Goal: Obtain resource: Download file/media

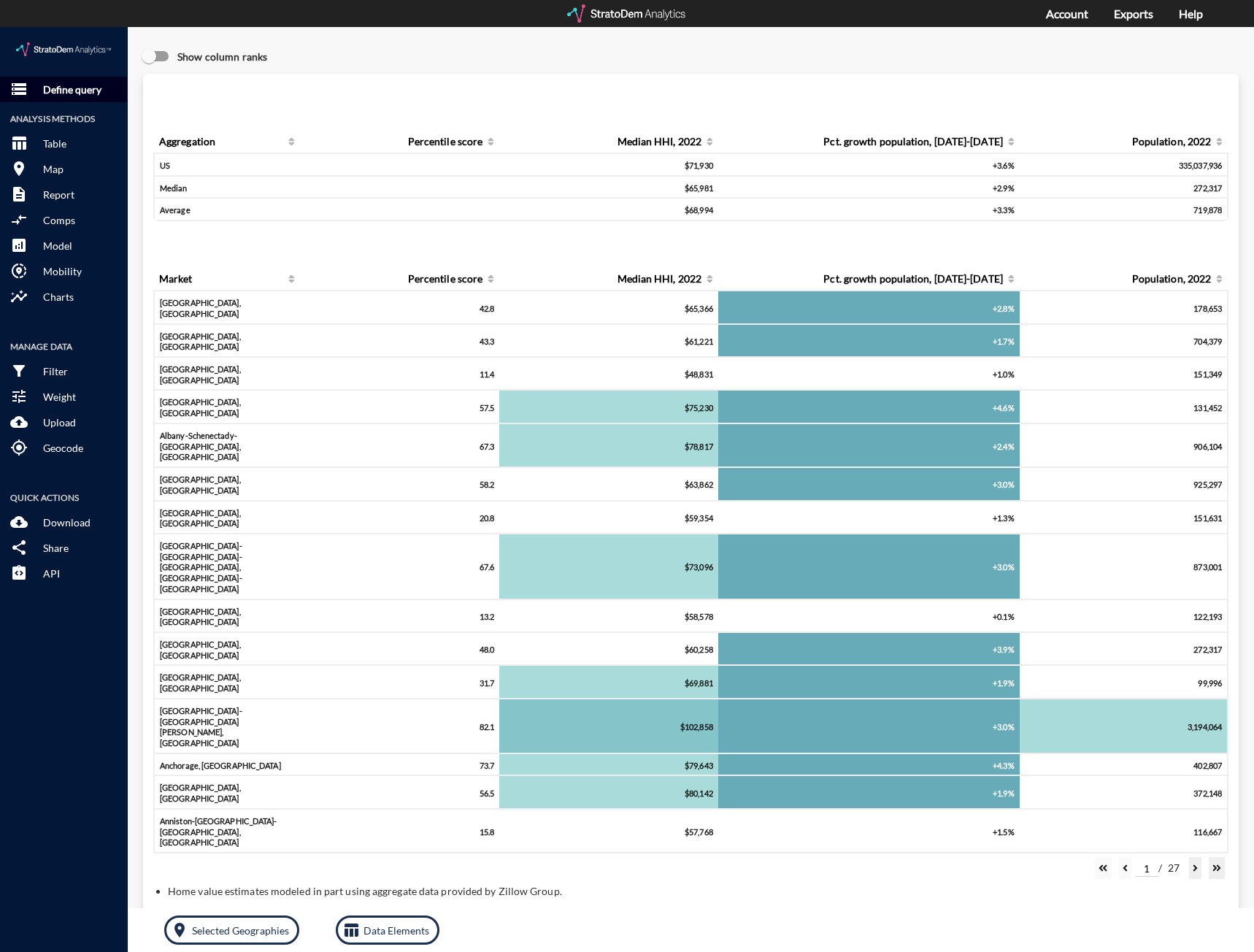
click p "Define query"
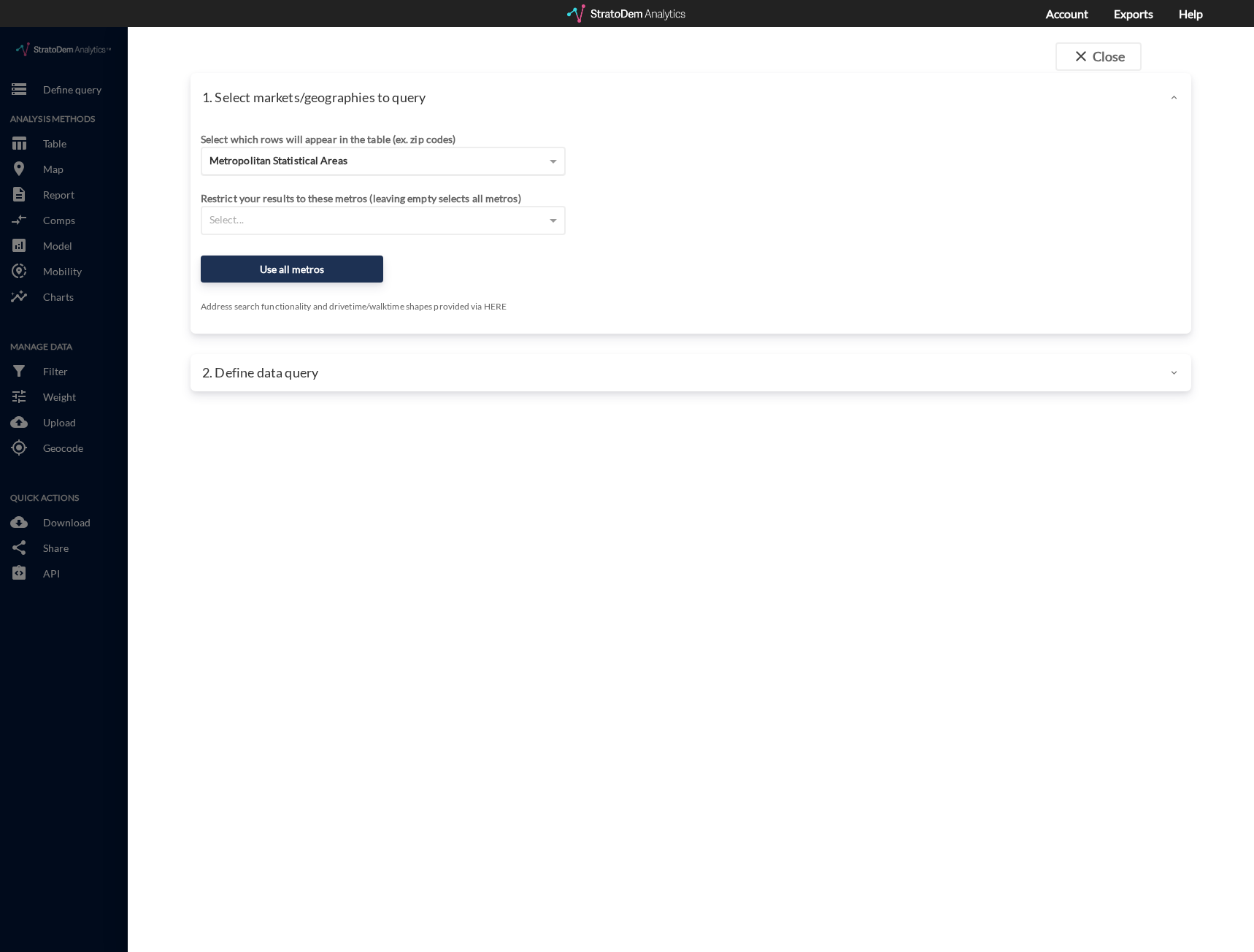
click div "Metropolitan Statistical Areas"
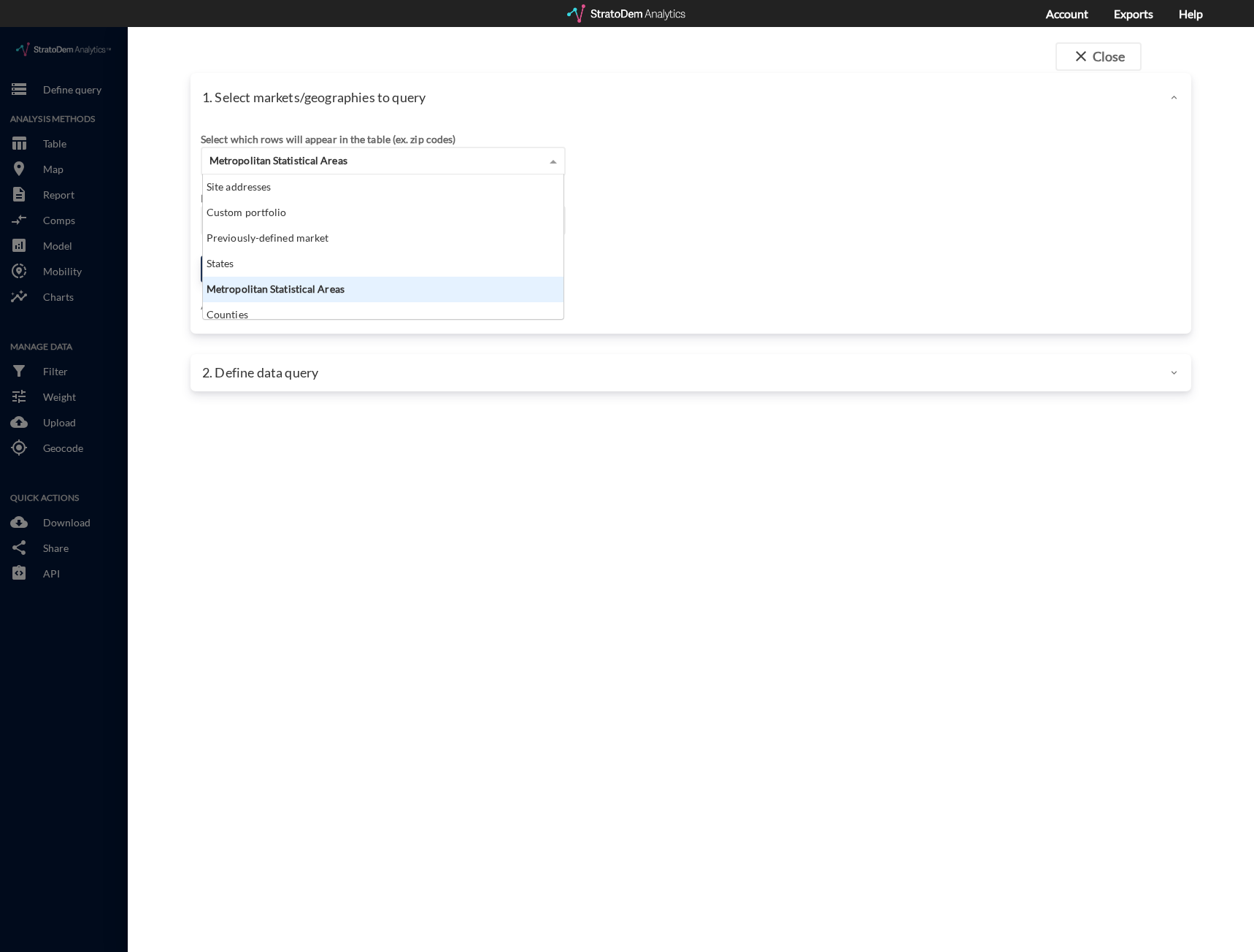
scroll to position [133, 352]
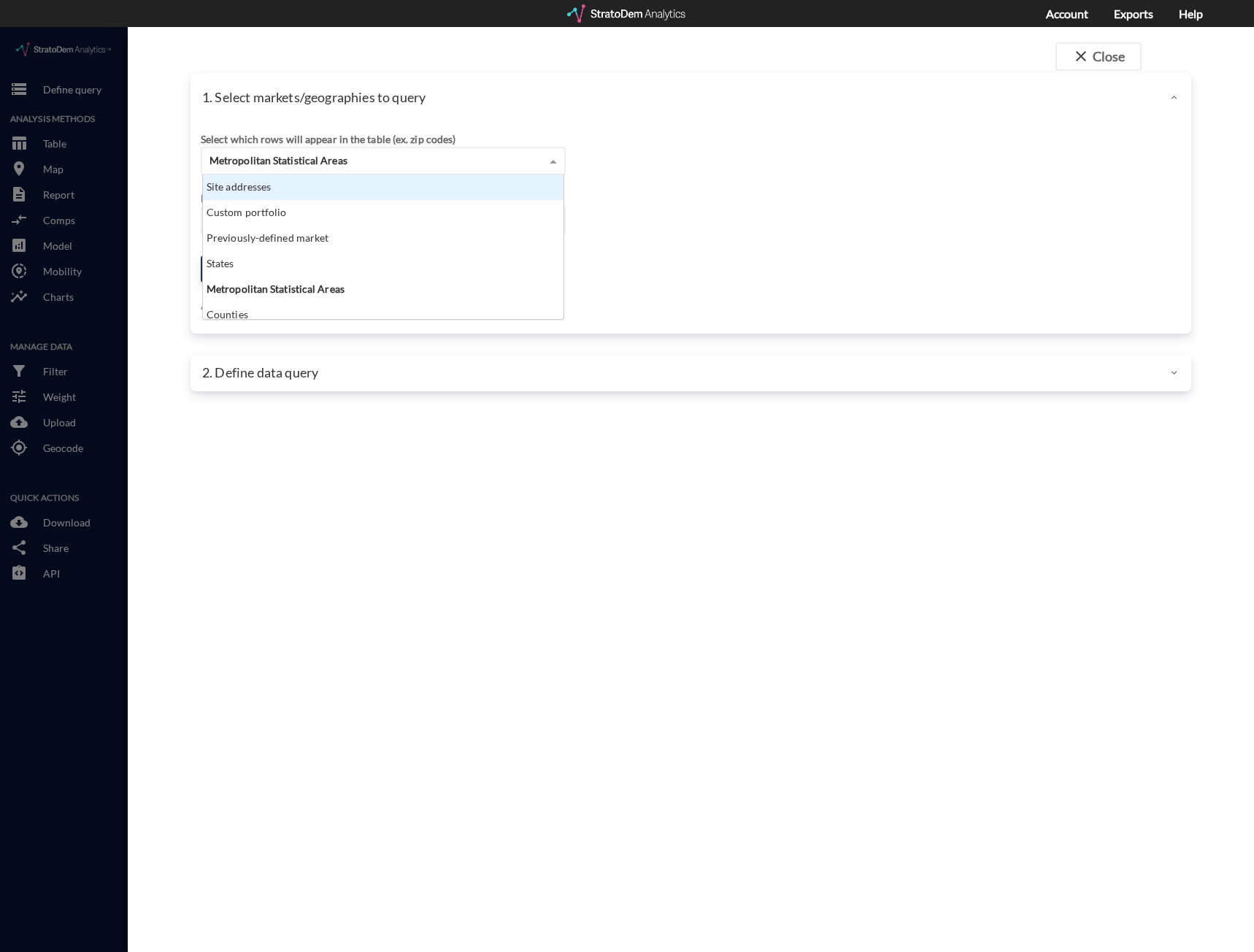
click div "Site addresses"
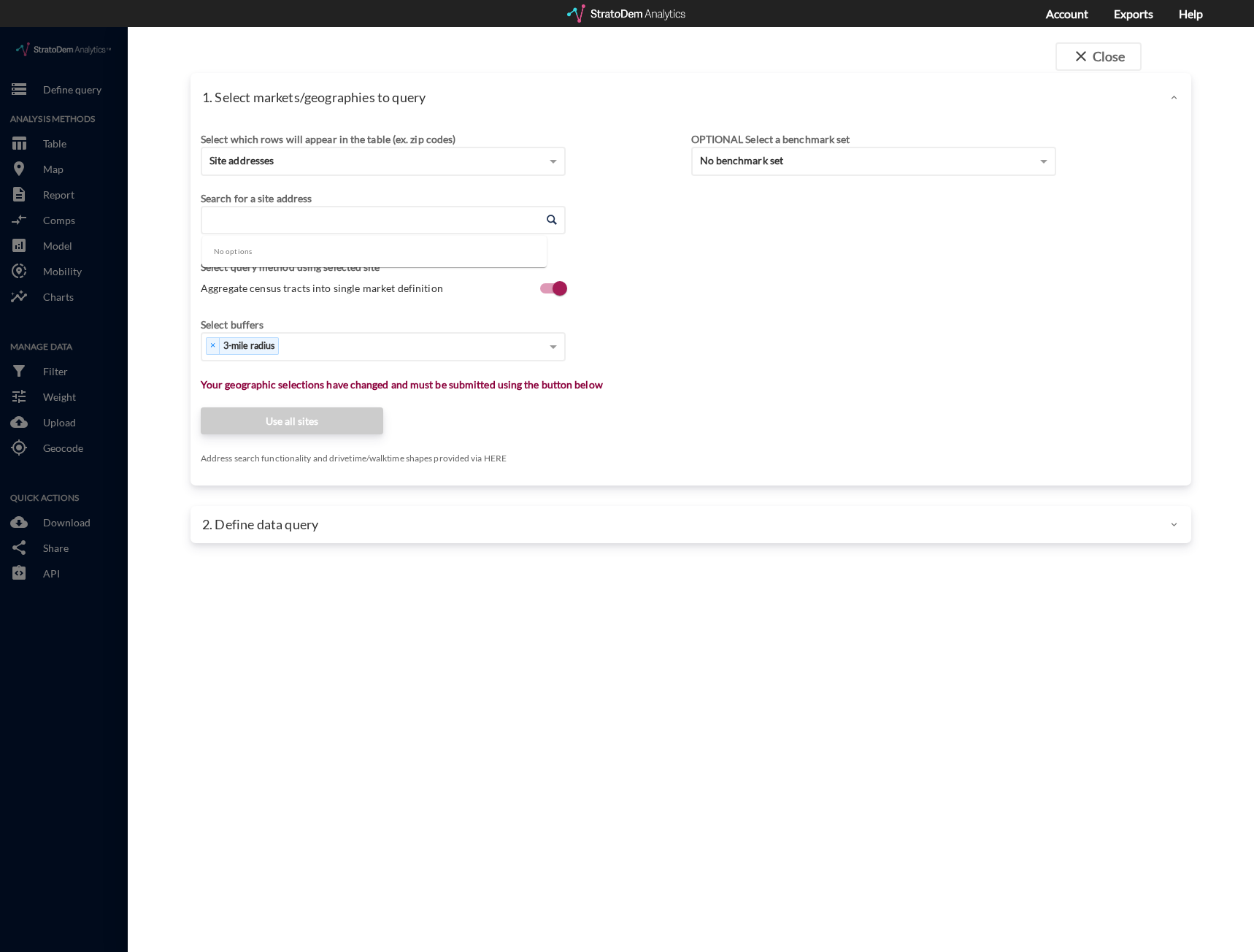
click input "Enter an address"
paste input "[STREET_ADDRESS][PERSON_NAME]"
click li "[STREET_ADDRESS][US_STATE]"
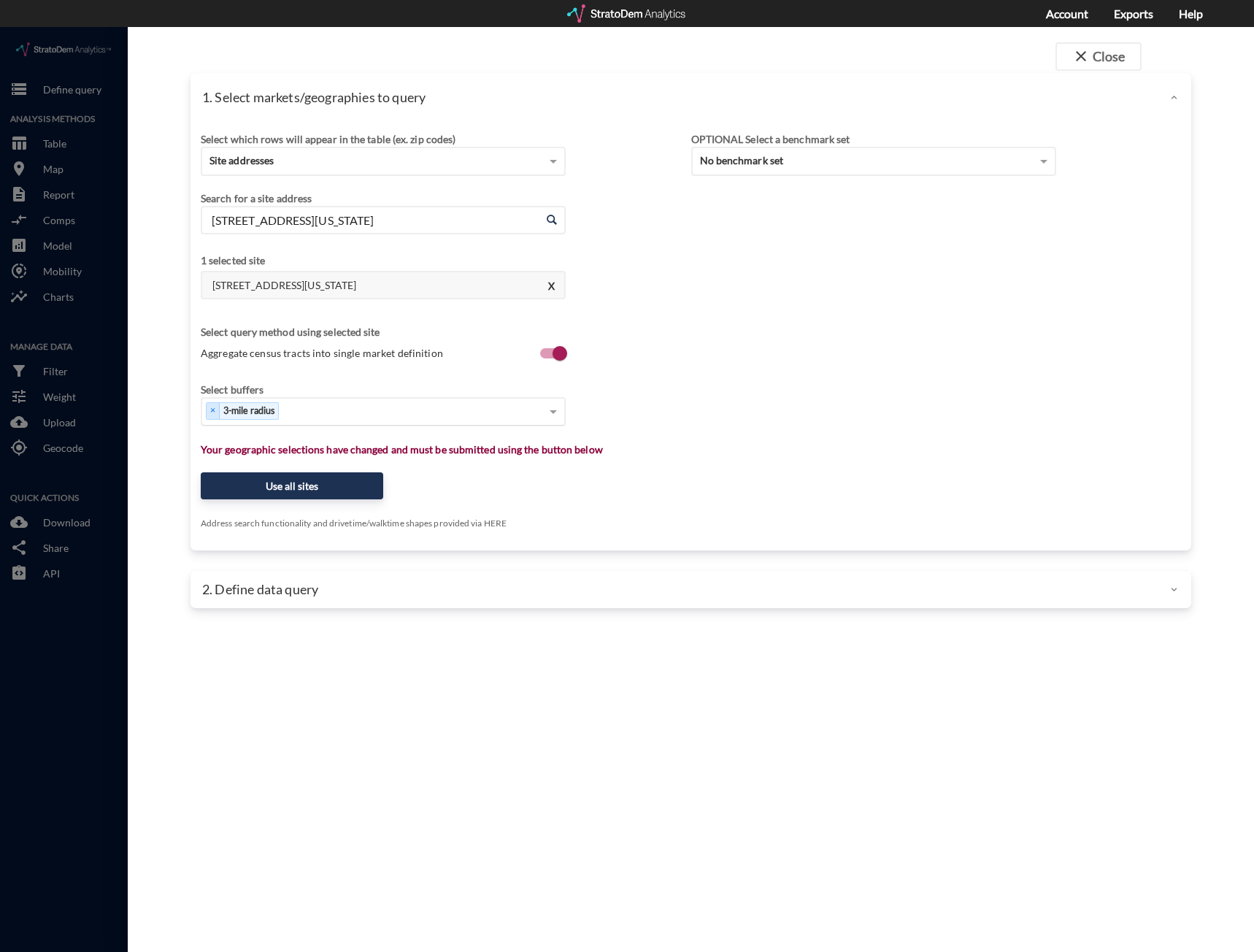
type input "[STREET_ADDRESS][US_STATE]"
type input "1"
type input "3"
type input "5"
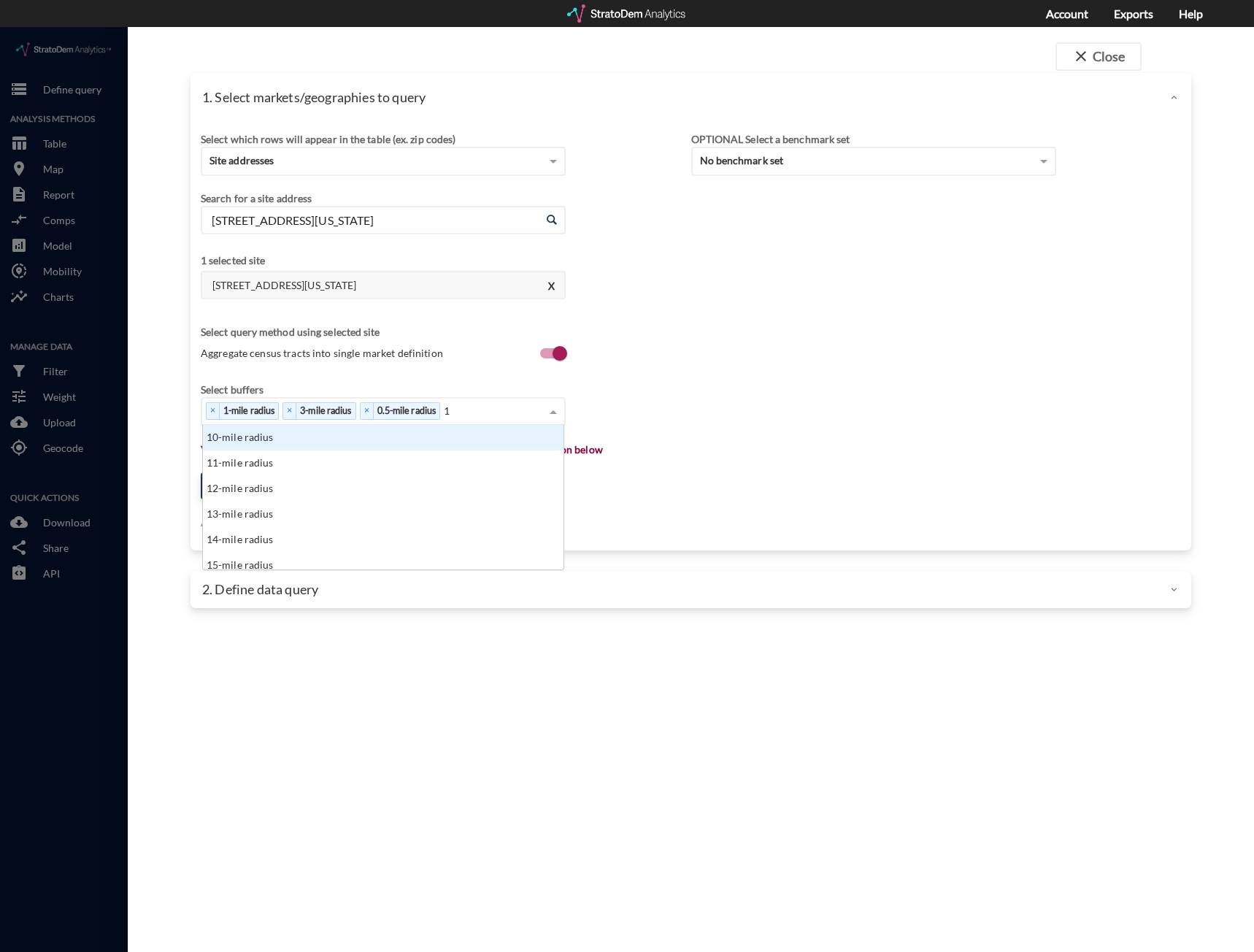
type input "10"
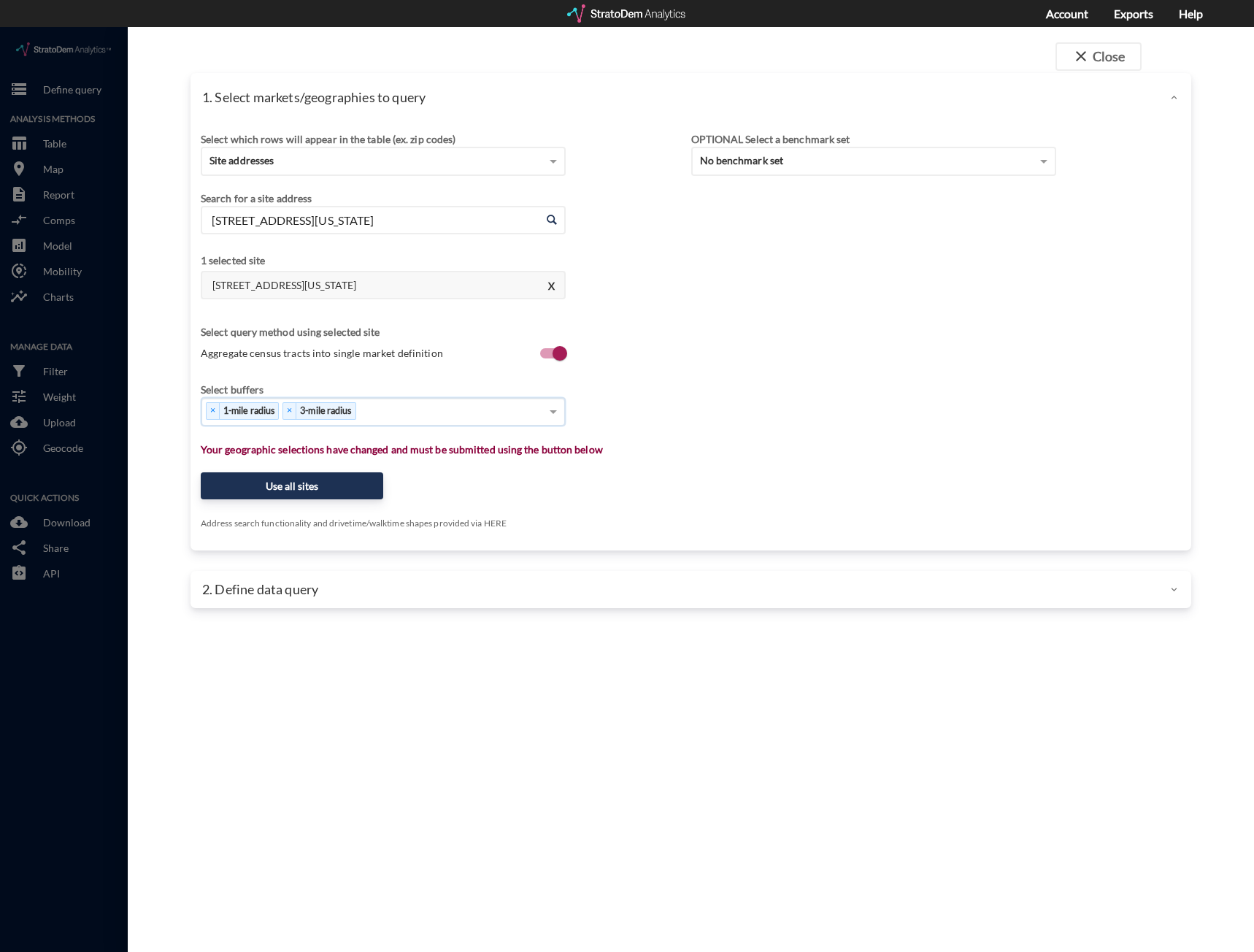
type input "5"
type input "10"
click button "Use all sites"
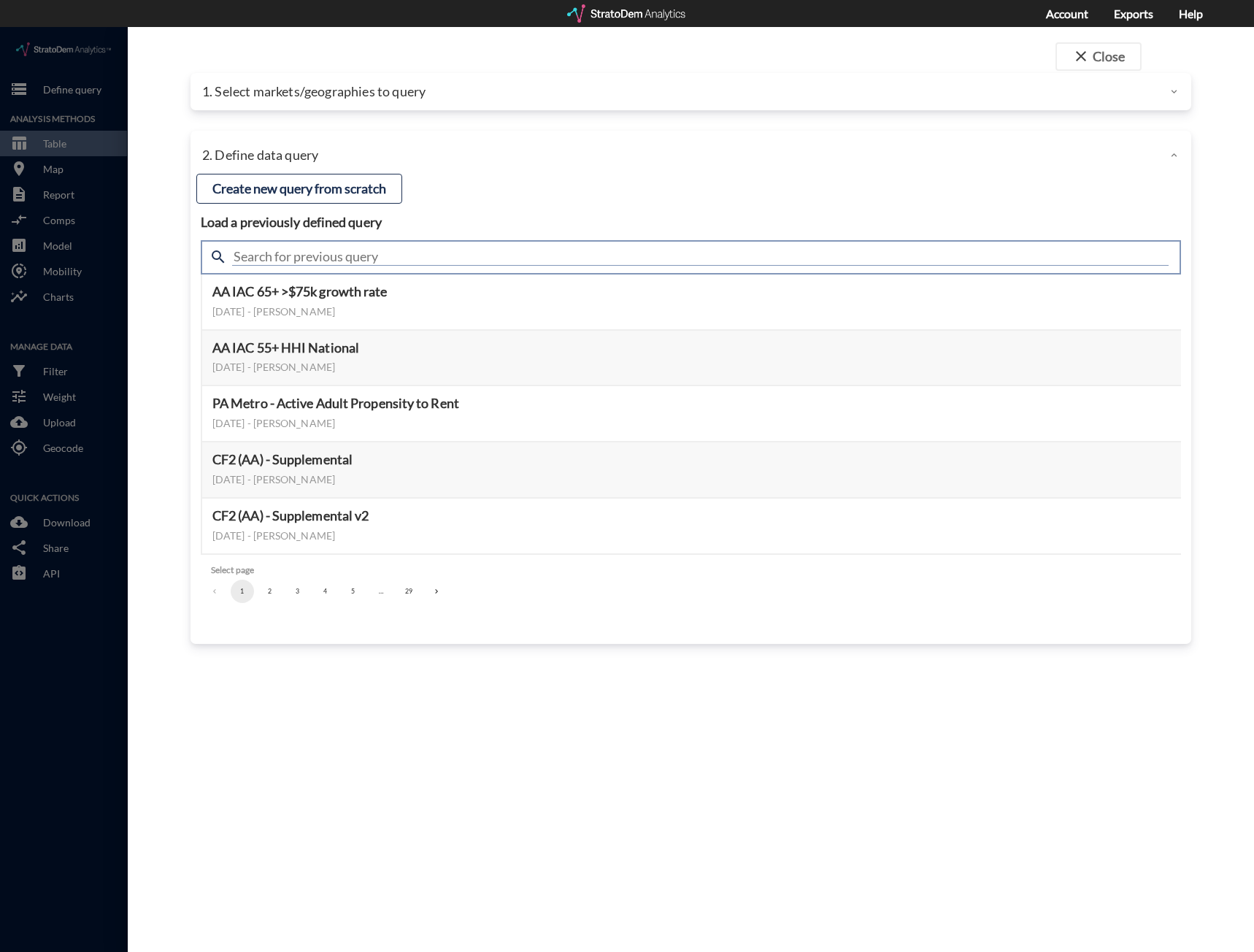
click input "text"
type input "meta"
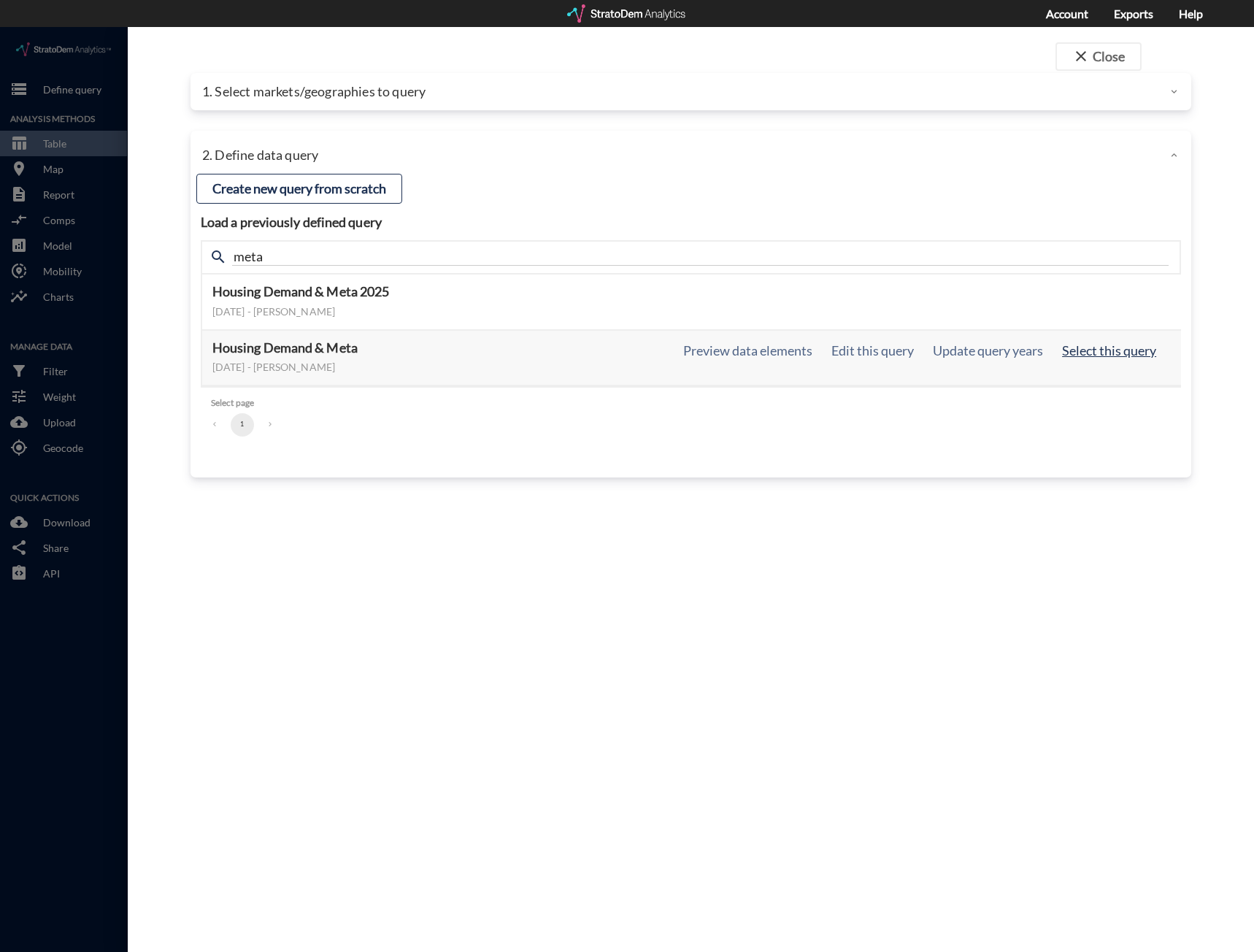
click button "Select this query"
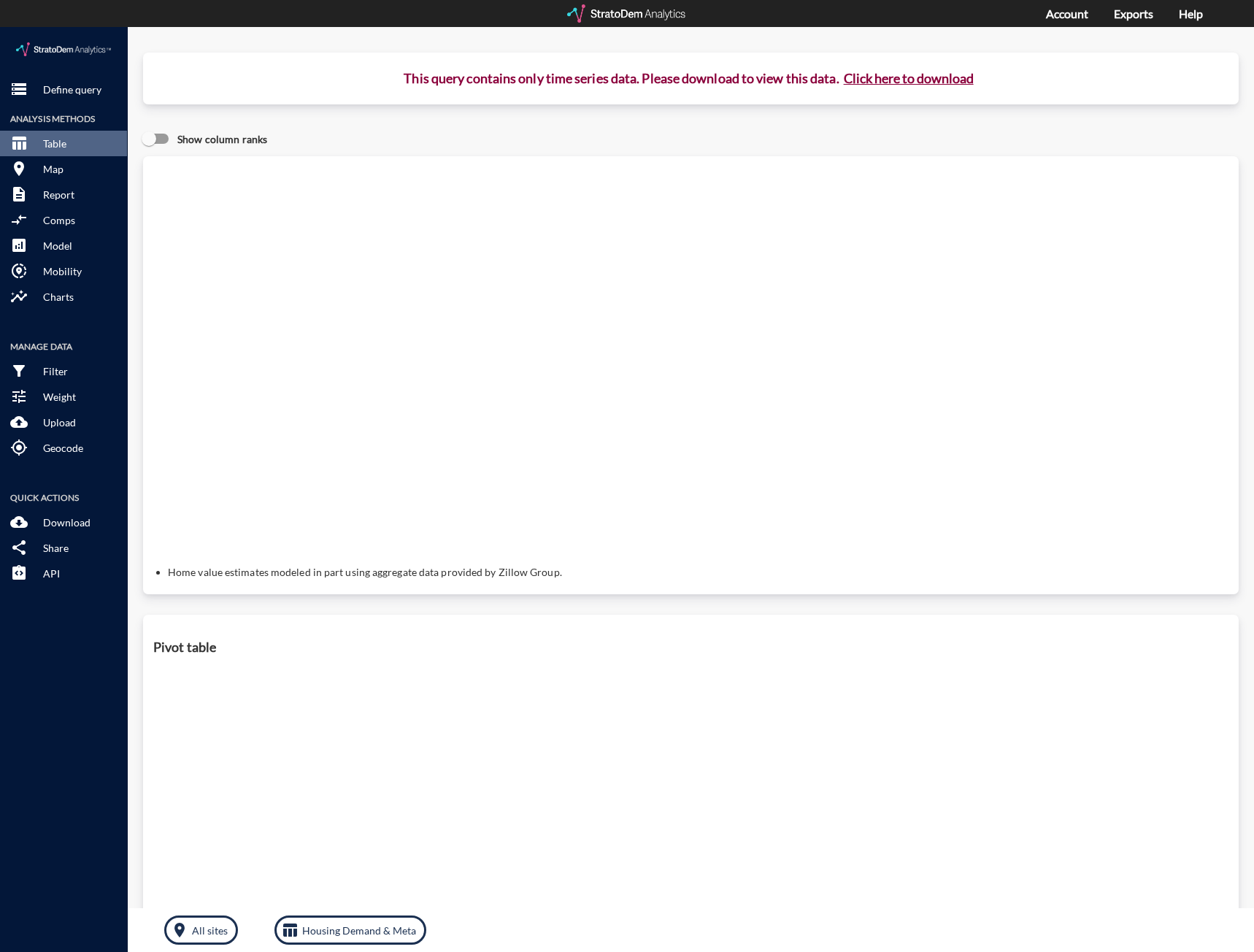
click button "Click here to download"
click div "Query progress Home value estimates modeled in part using aggregate data provid…"
click p "Define query"
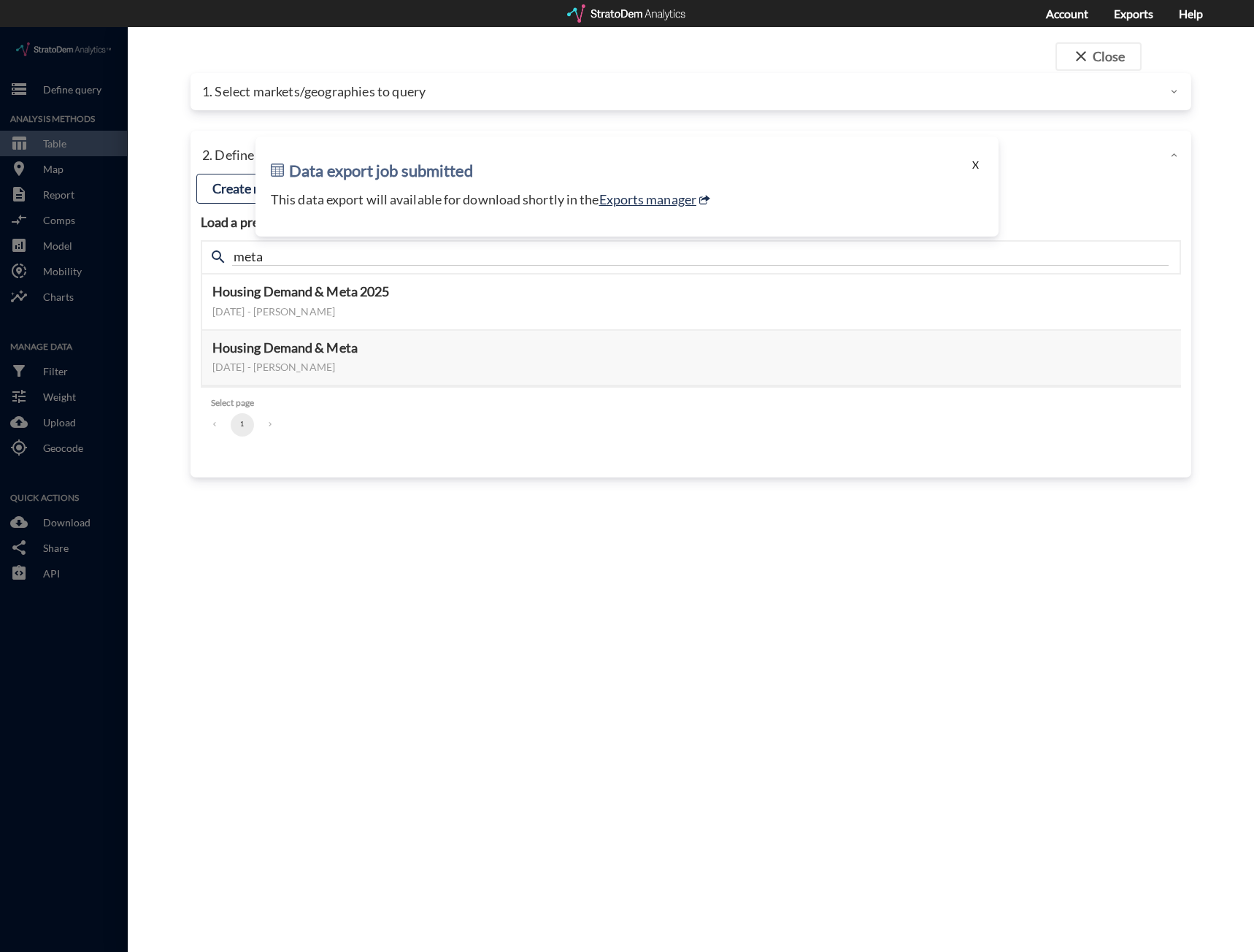
click button "X"
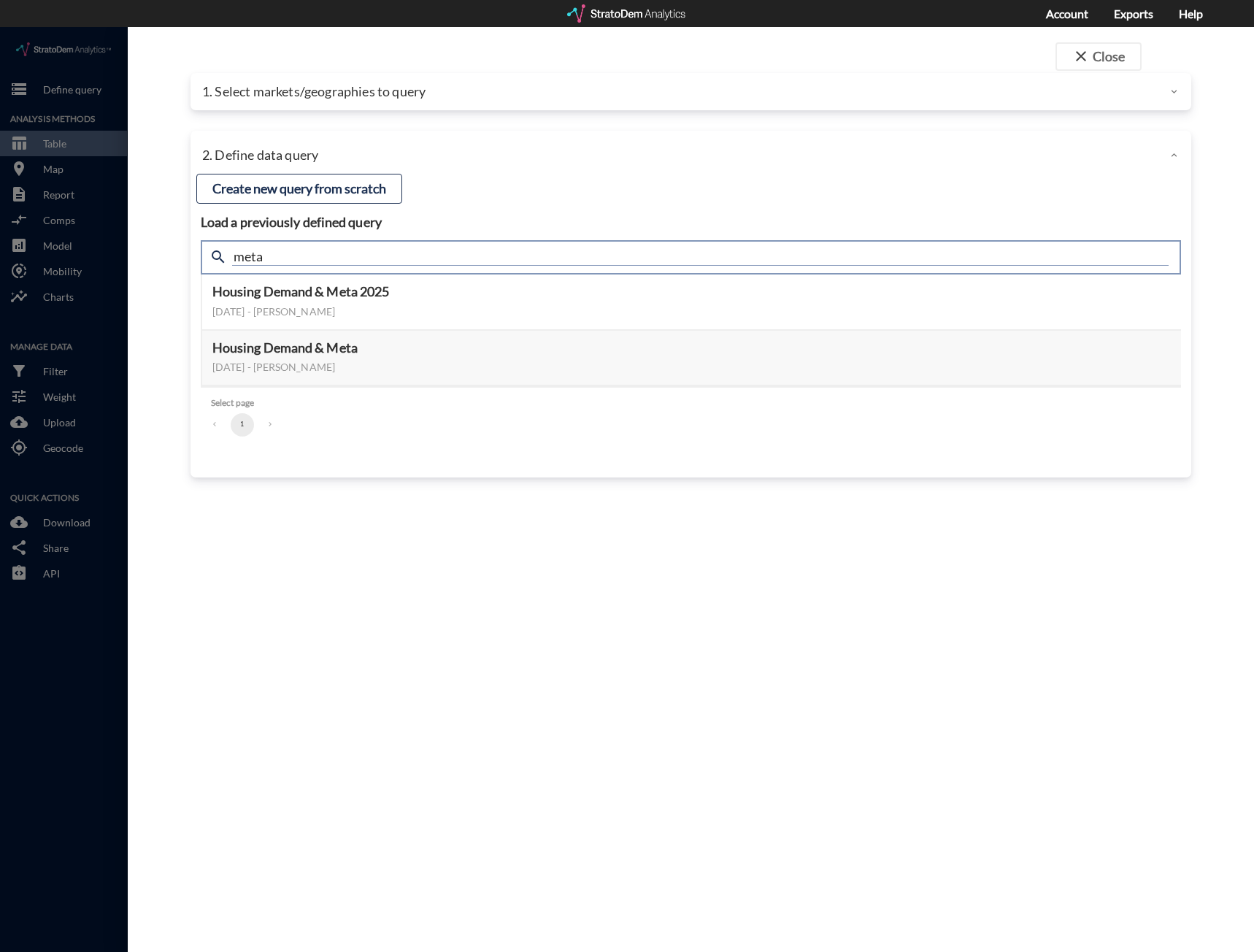
click input "meta"
type input "active"
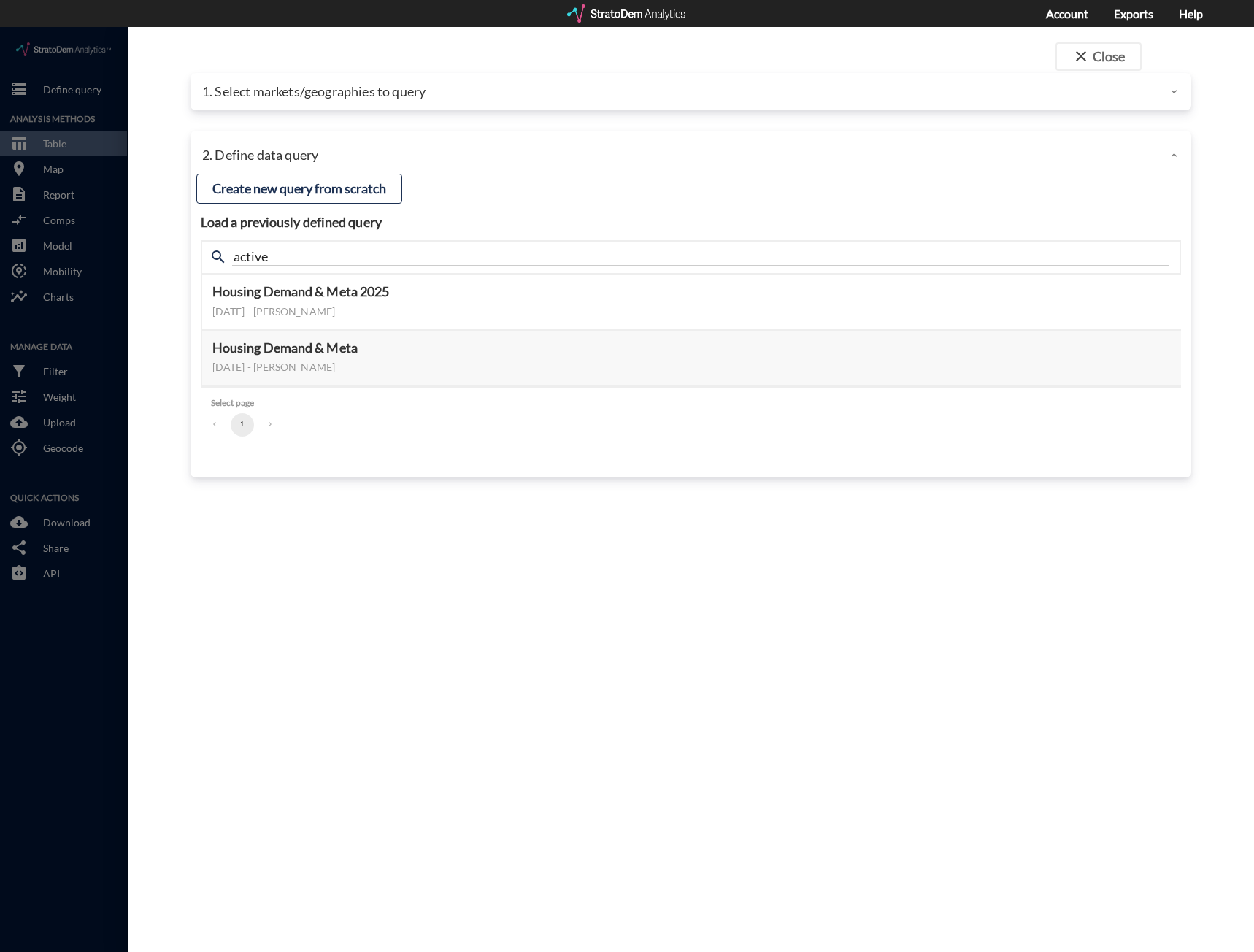
click div "close Close 1. Select markets/geographies to query Select which rows will appea…"
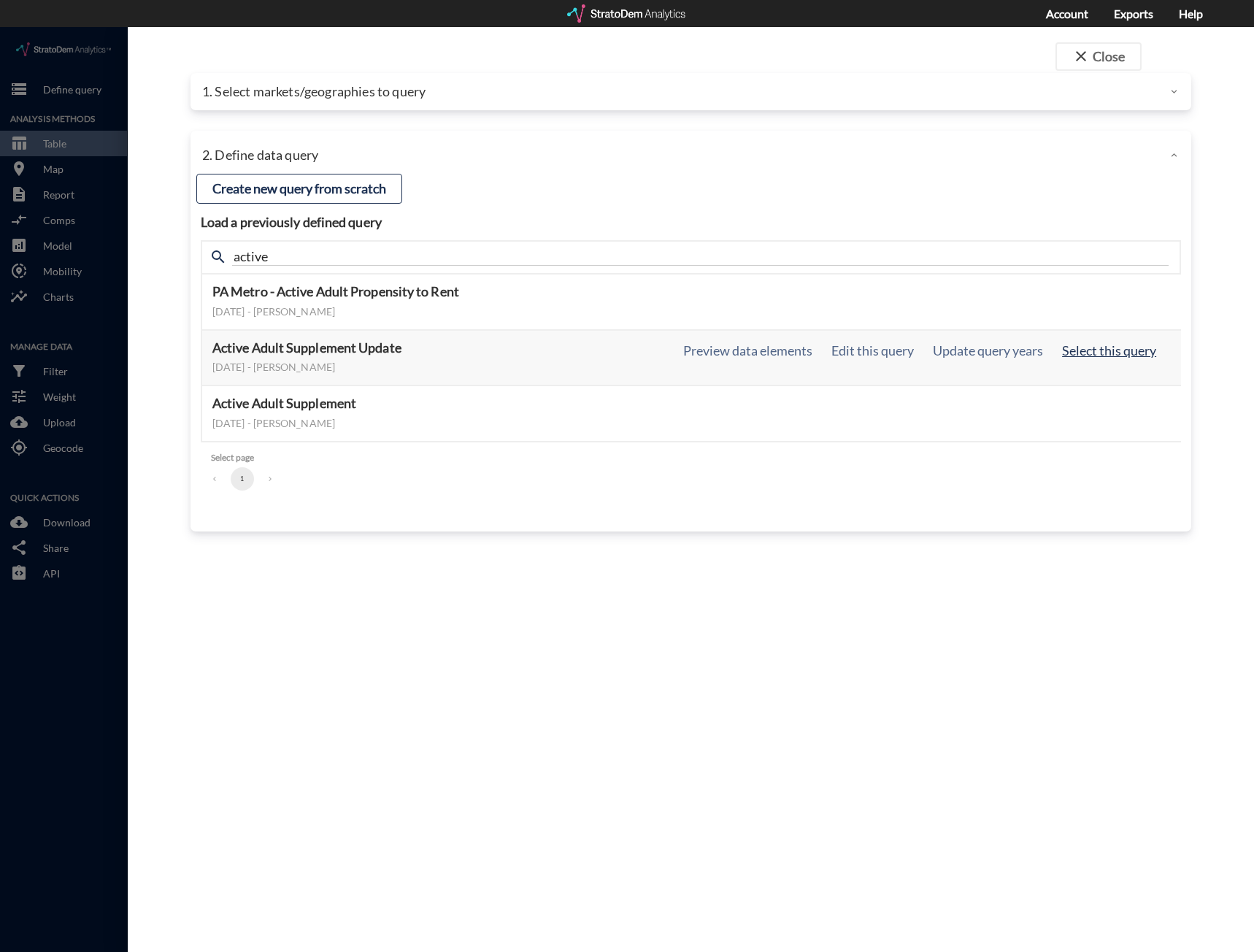
click button "Select this query"
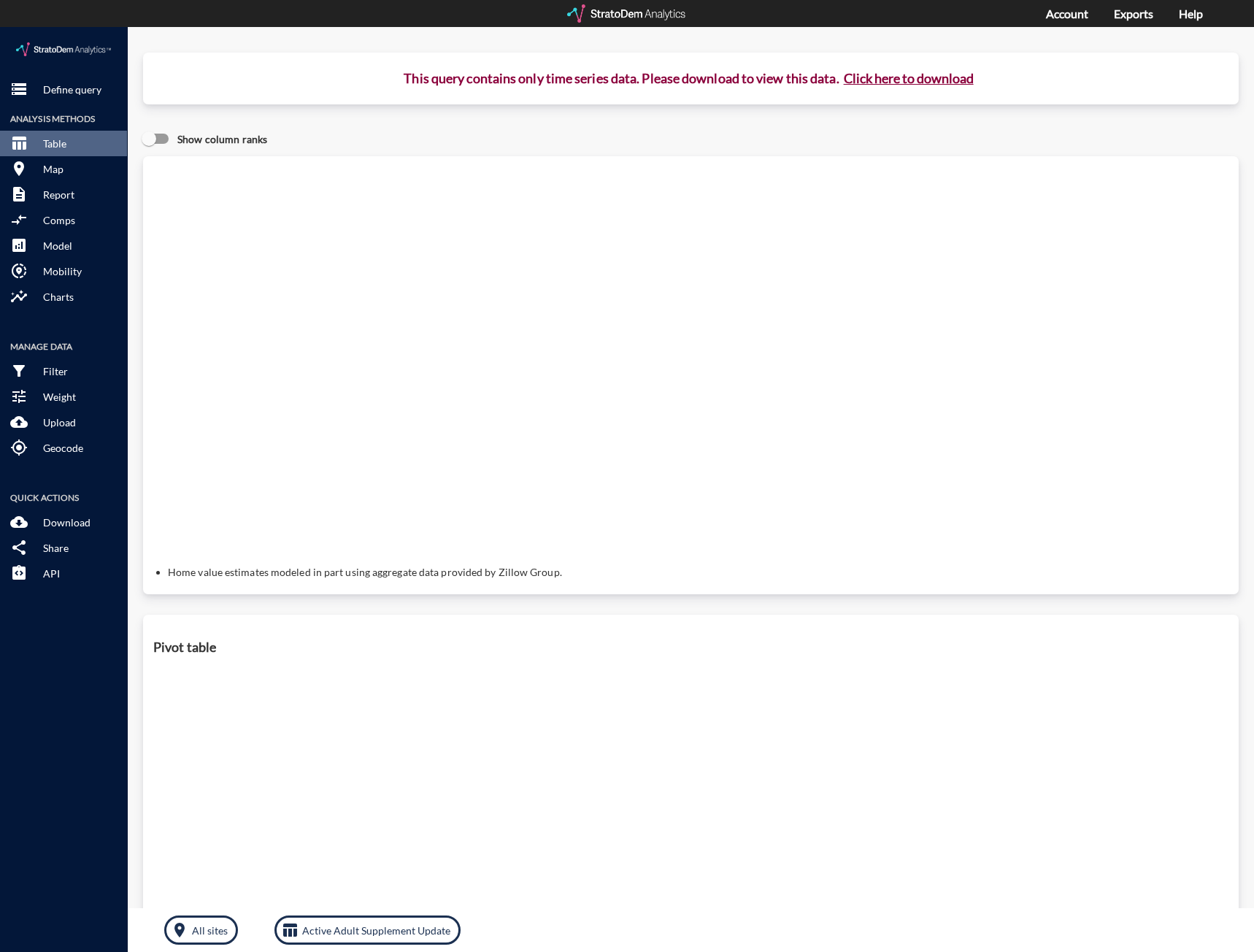
click button "Click here to download"
click link "Exports manager"
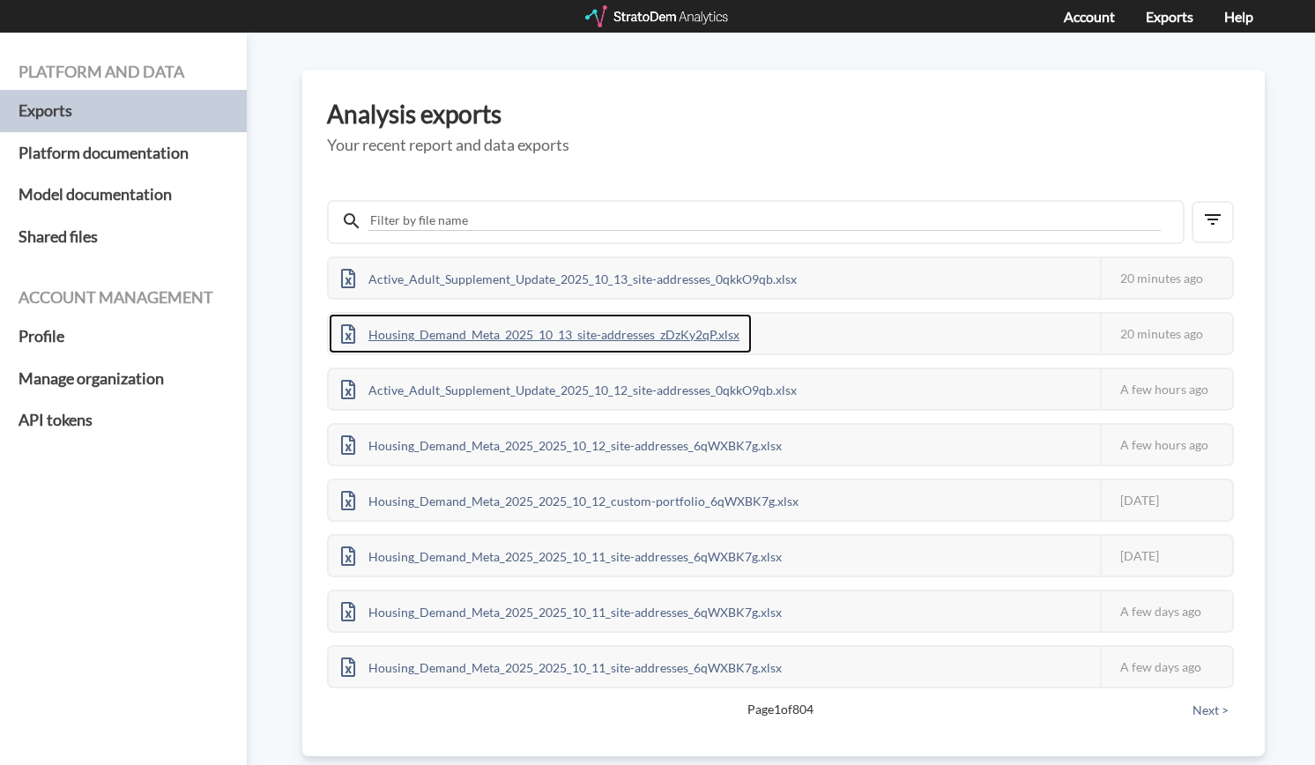
click at [480, 331] on div "Housing_Demand_Meta_2025_10_13_site-addresses_zDzKy2qP.xlsx" at bounding box center [540, 334] width 423 height 40
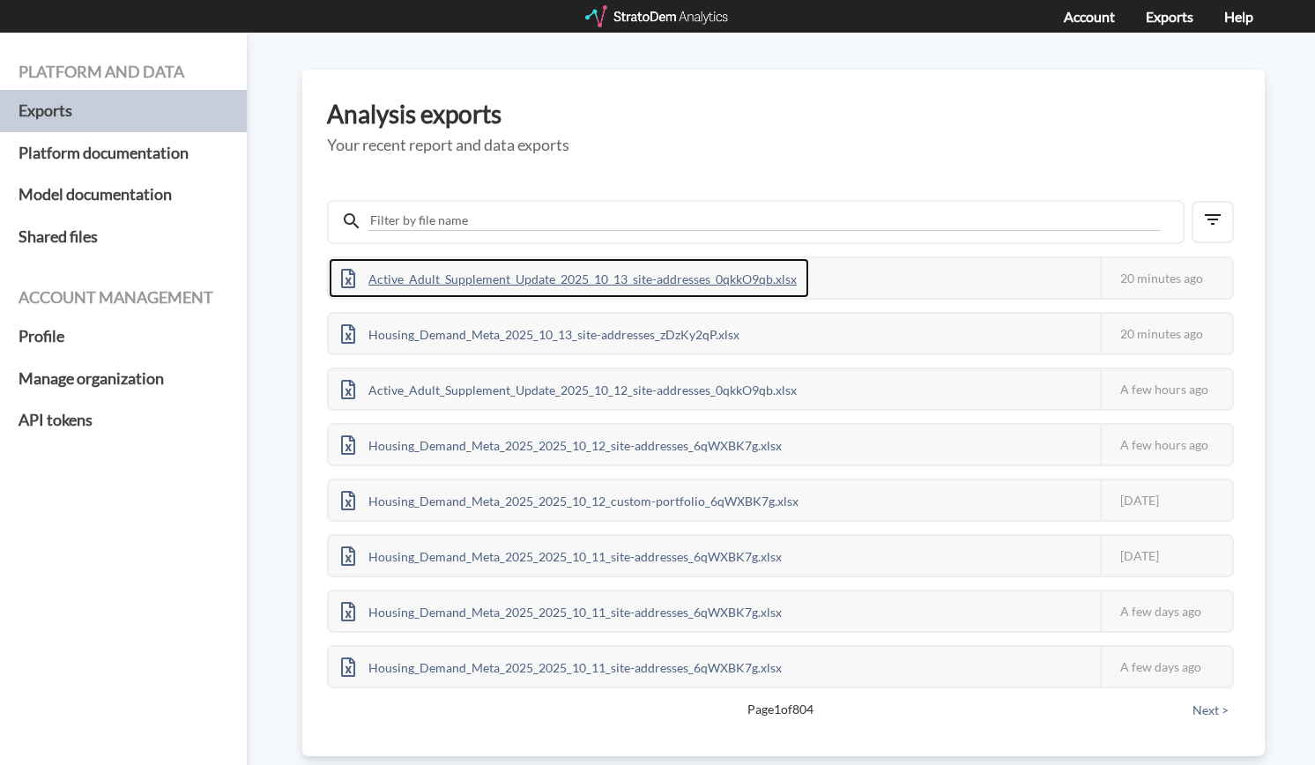
click at [471, 284] on div "Active_Adult_Supplement_Update_2025_10_13_site-addresses_0qkkO9qb.xlsx" at bounding box center [569, 278] width 481 height 40
